Goal: Information Seeking & Learning: Learn about a topic

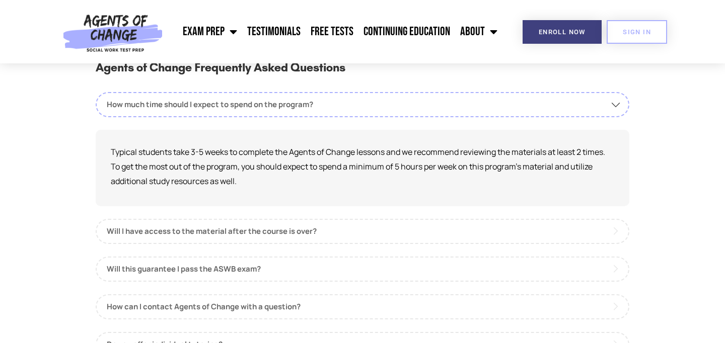
scroll to position [36, 0]
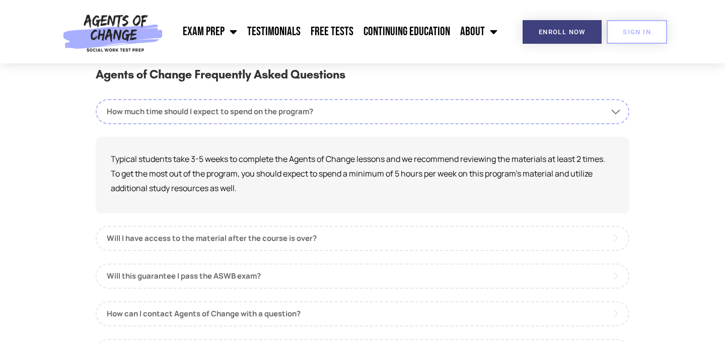
click at [470, 164] on p "Typical students take 3-5 weeks to complete the Agents of Change lessons and we…" at bounding box center [362, 173] width 503 height 43
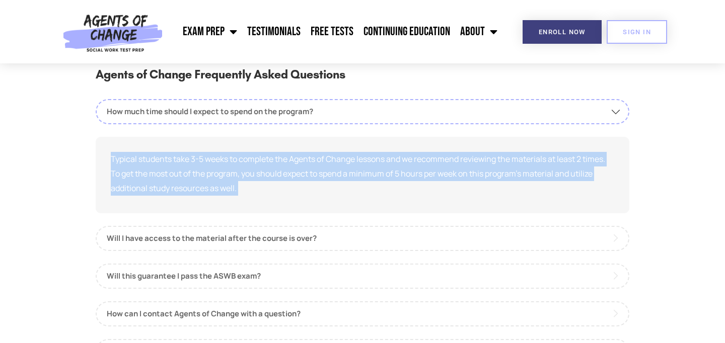
drag, startPoint x: 253, startPoint y: 199, endPoint x: 117, endPoint y: 150, distance: 144.4
click at [117, 150] on div "Typical students take 3-5 weeks to complete the Agents of Change lessons and we…" at bounding box center [363, 175] width 534 height 76
